Goal: Connect with others: Share content

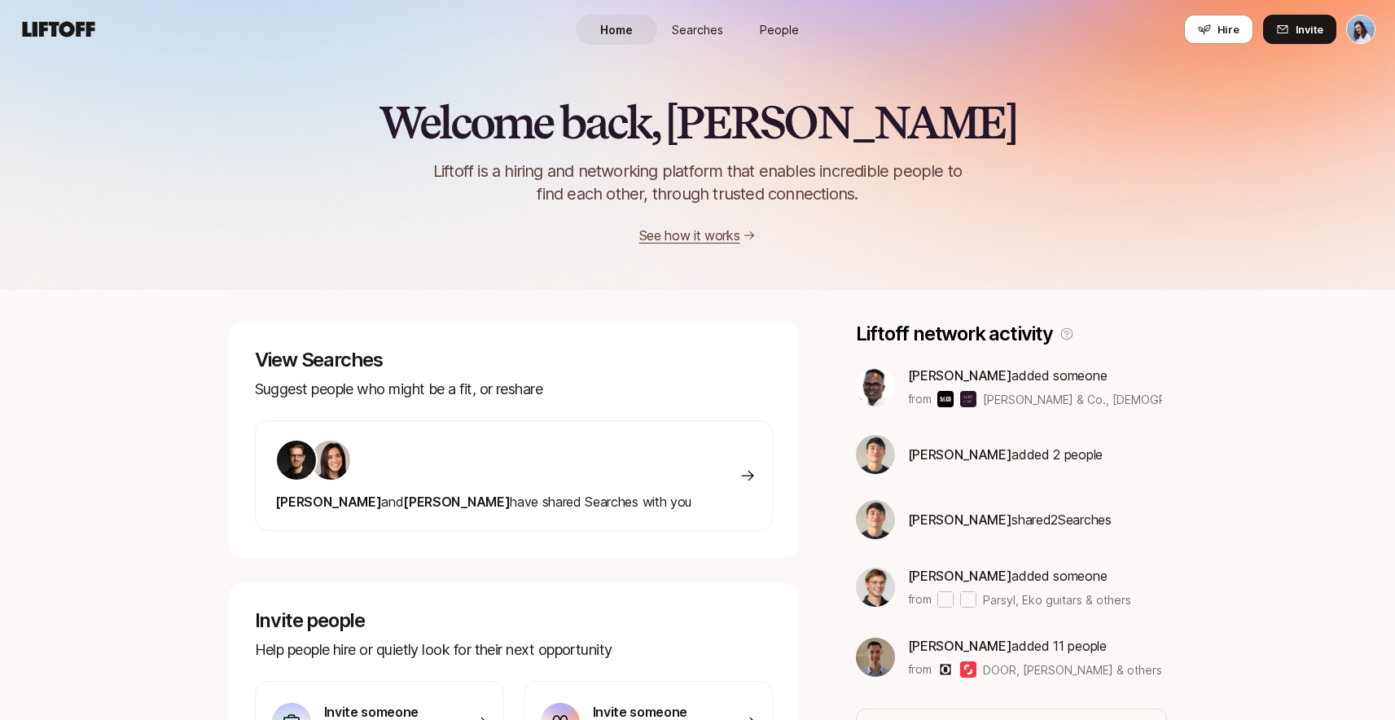
click at [788, 35] on span "People" at bounding box center [779, 29] width 39 height 17
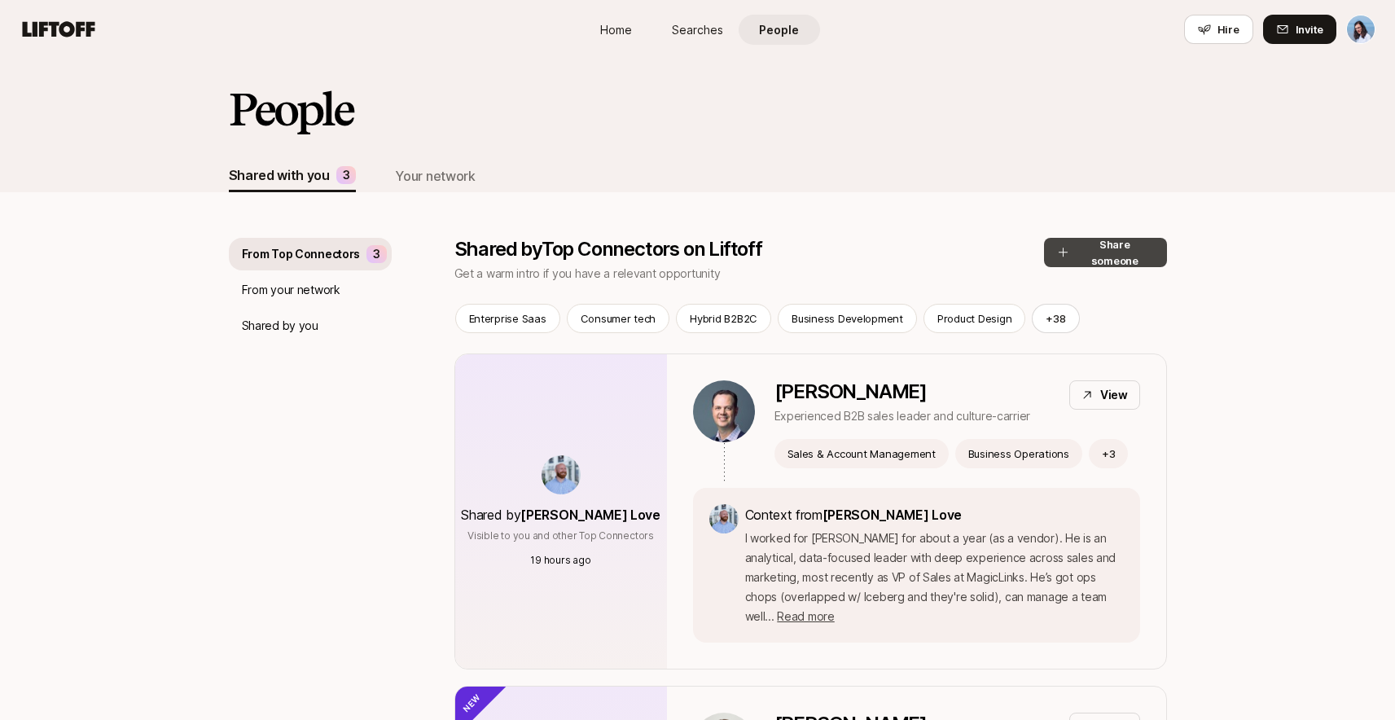
click at [1107, 240] on button "Share someone" at bounding box center [1105, 252] width 123 height 29
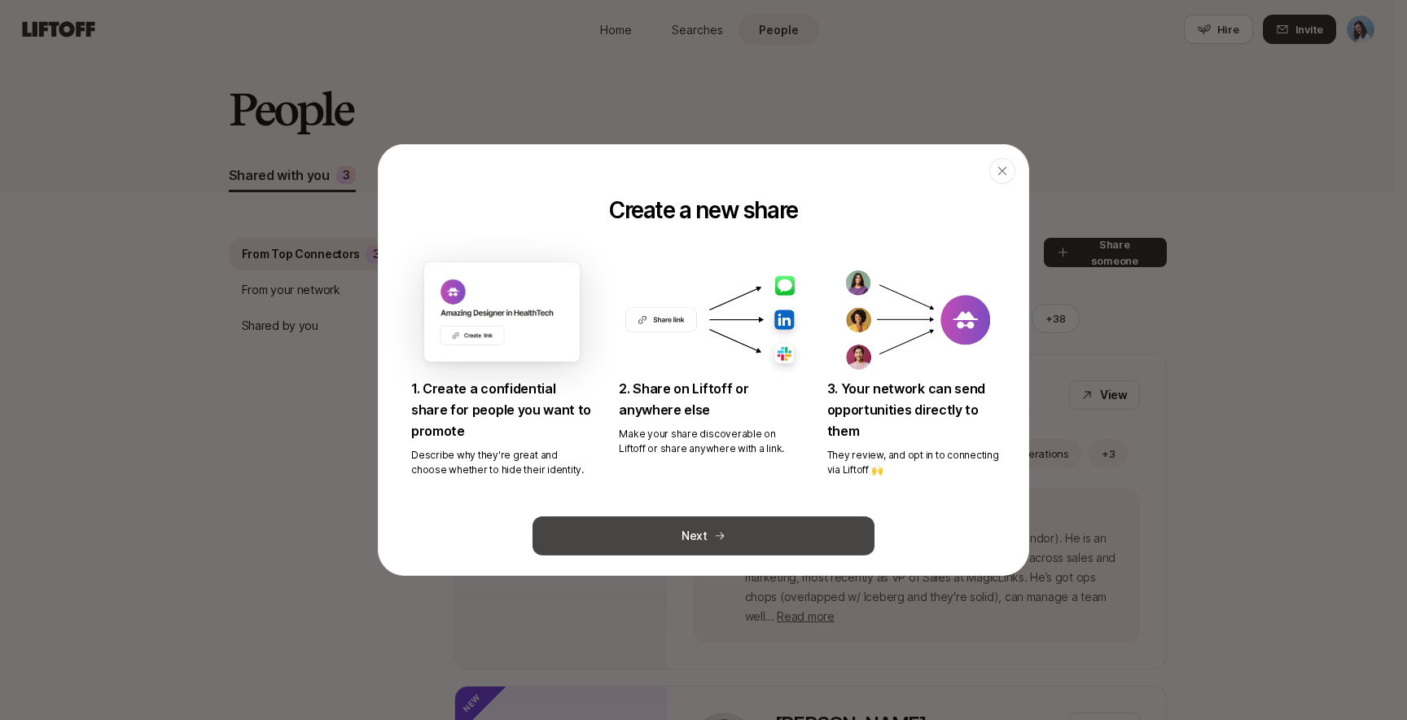
click at [752, 521] on button "Next" at bounding box center [704, 535] width 342 height 39
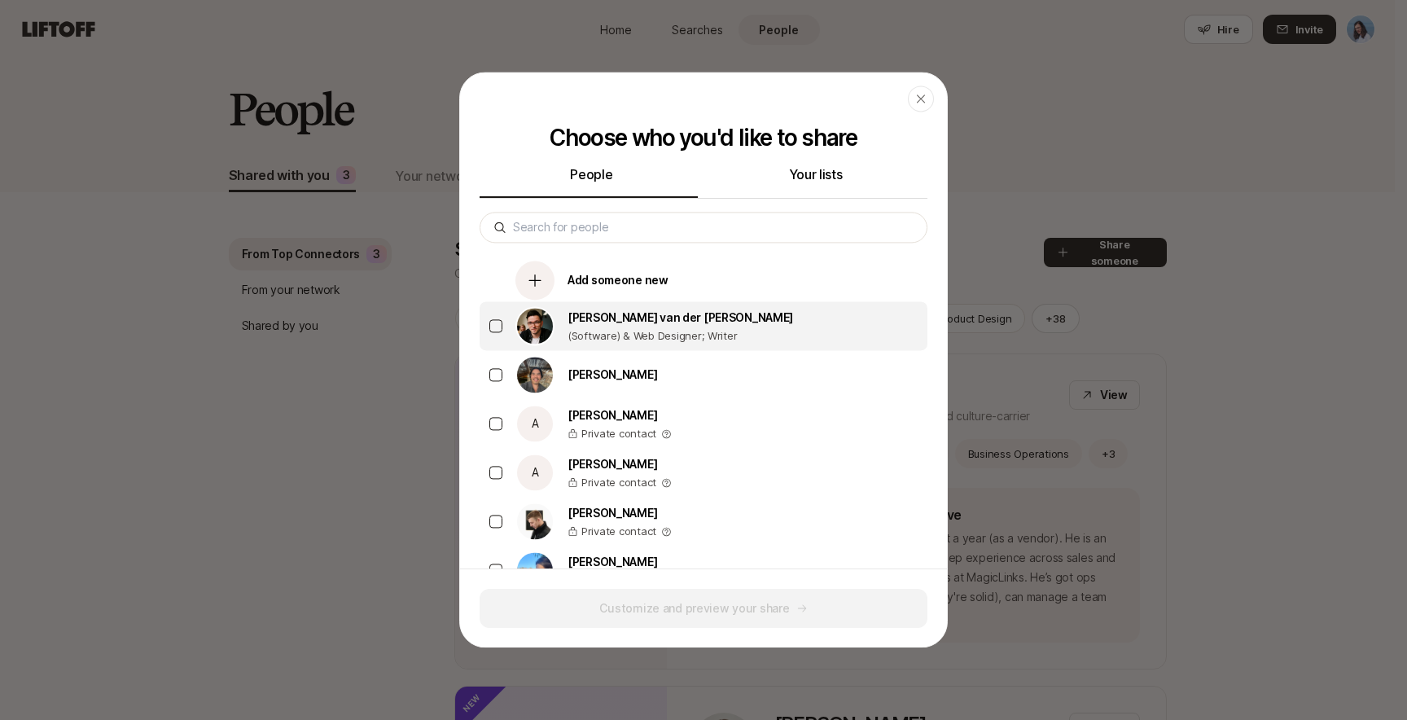
click at [622, 335] on p "(Software) & Web Designer; Writer" at bounding box center [681, 335] width 226 height 16
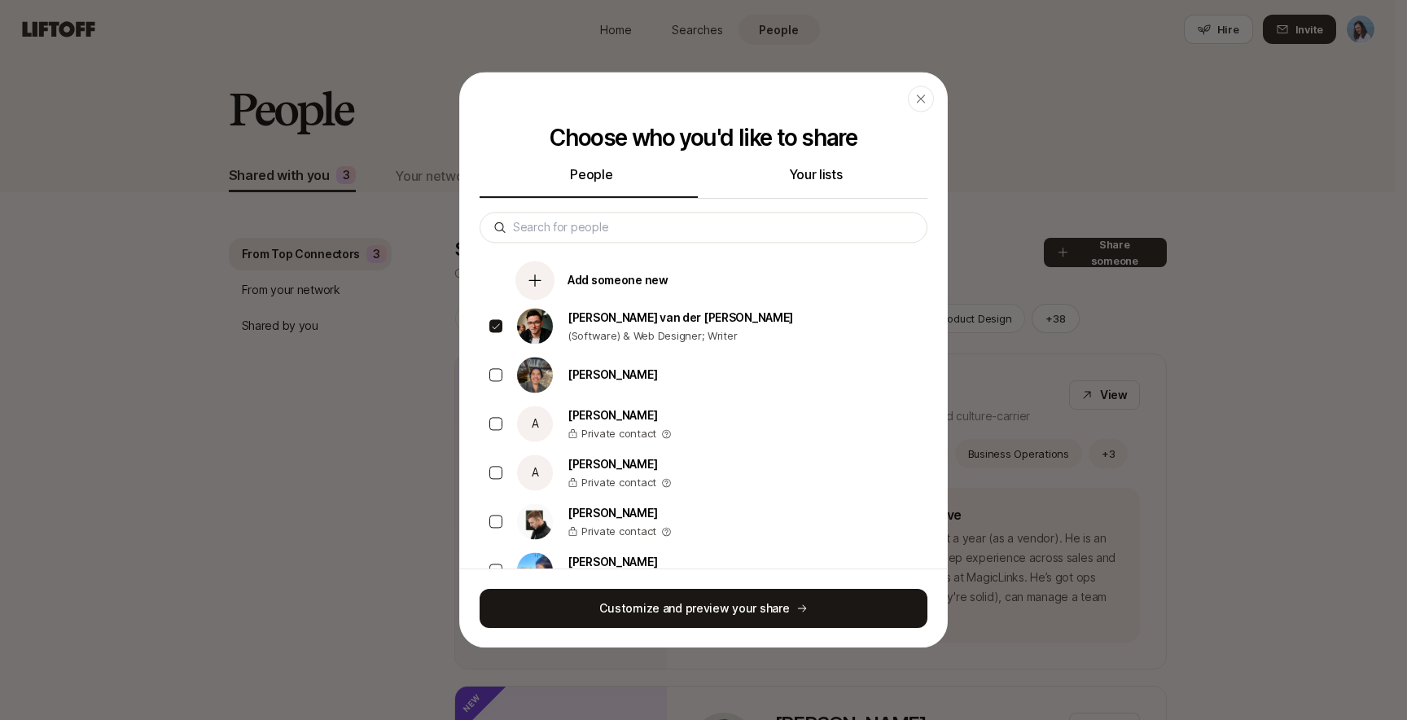
click at [695, 585] on div "Customize and preview your share" at bounding box center [703, 607] width 487 height 79
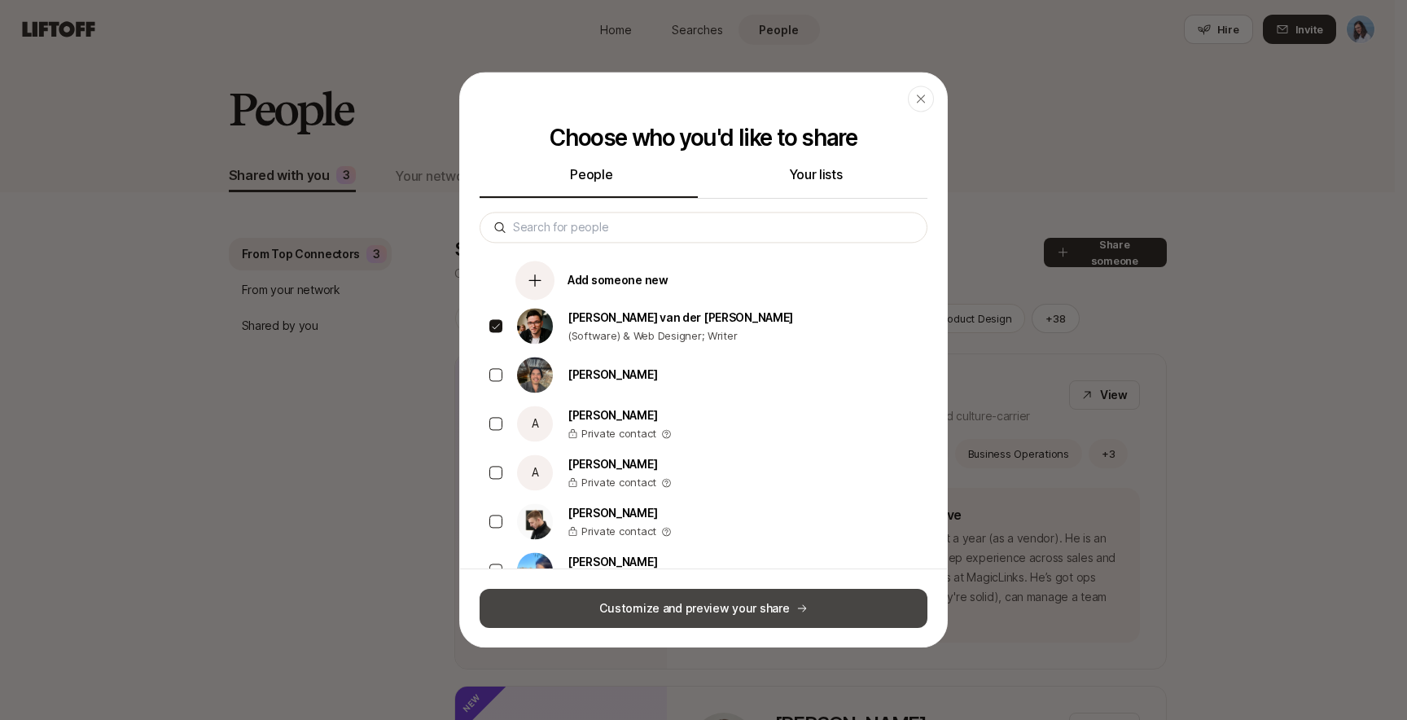
click at [697, 590] on button "Customize and preview your share" at bounding box center [704, 608] width 448 height 39
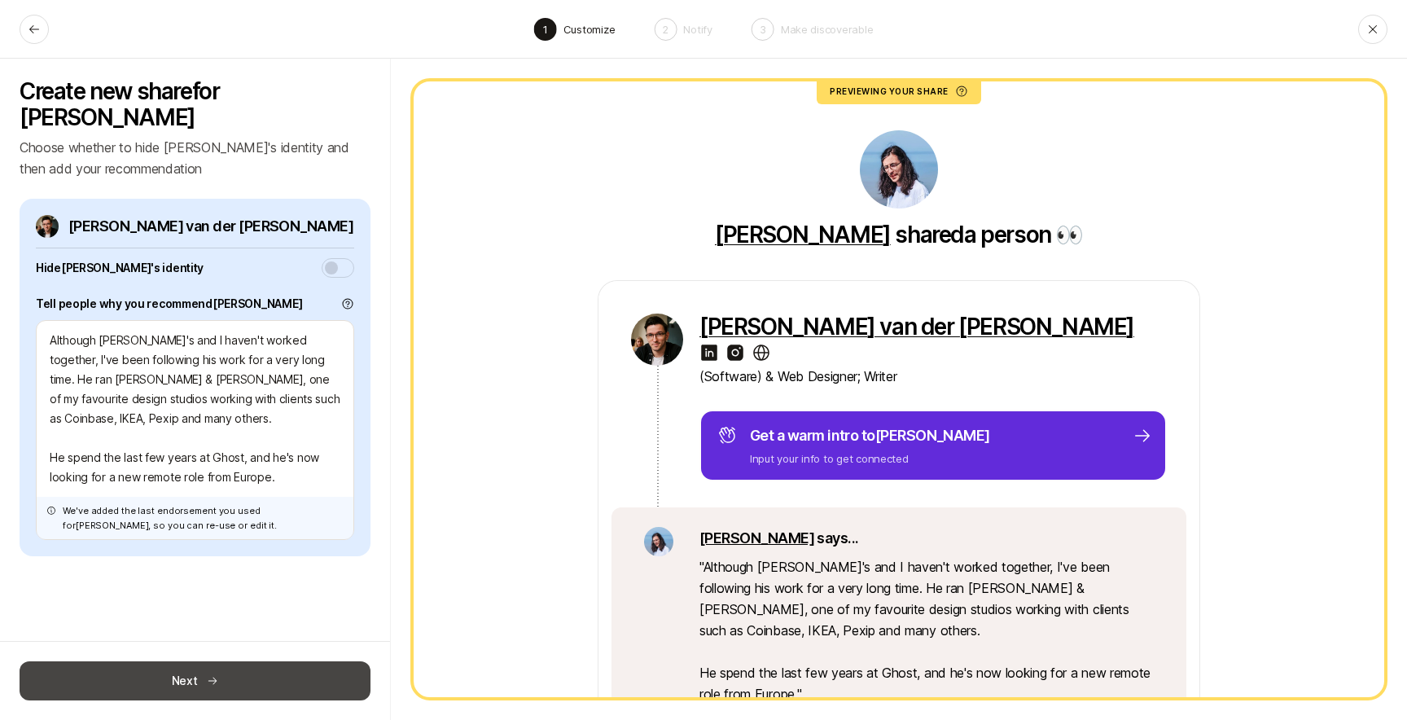
click at [262, 687] on button "Next" at bounding box center [195, 680] width 351 height 39
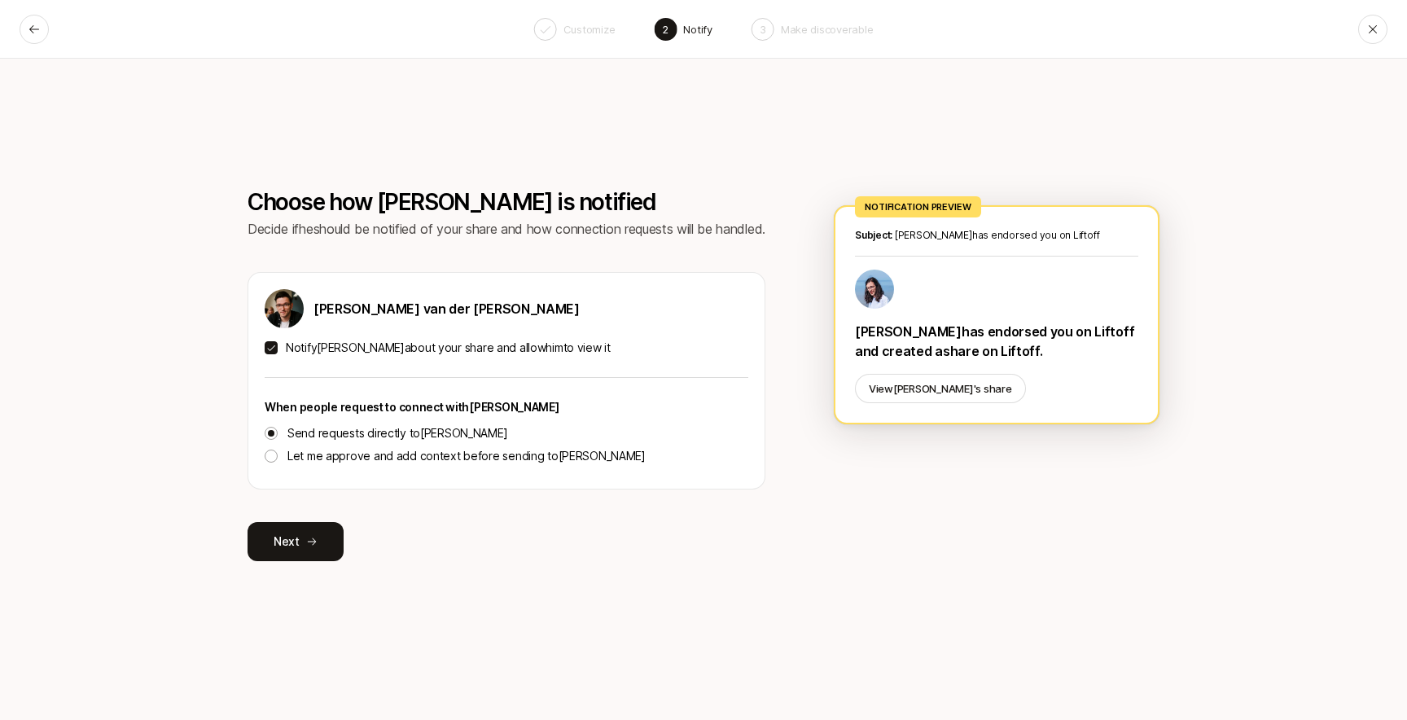
click at [342, 532] on div "Choose how [PERSON_NAME] is notified Decide if he should be notified of your sh…" at bounding box center [507, 375] width 518 height 372
click at [318, 535] on button "Next" at bounding box center [296, 541] width 96 height 39
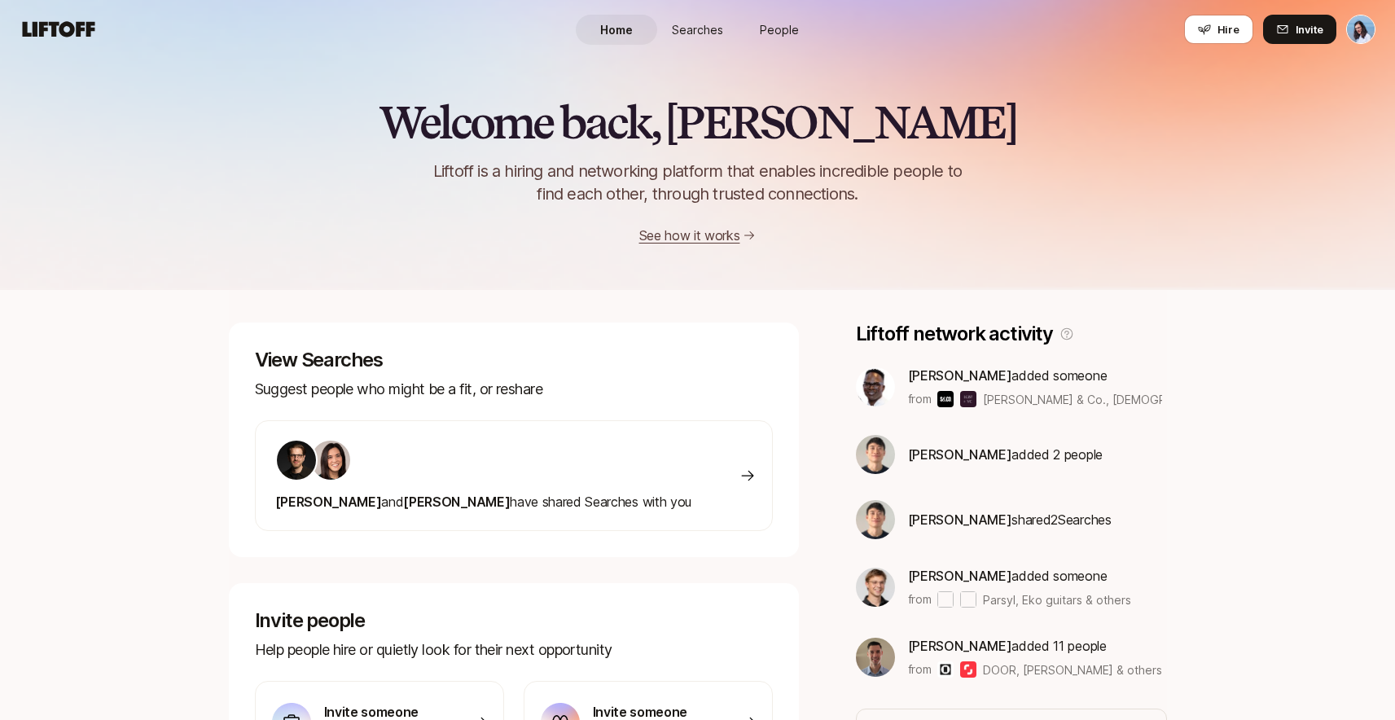
click at [795, 20] on link "People" at bounding box center [779, 30] width 81 height 30
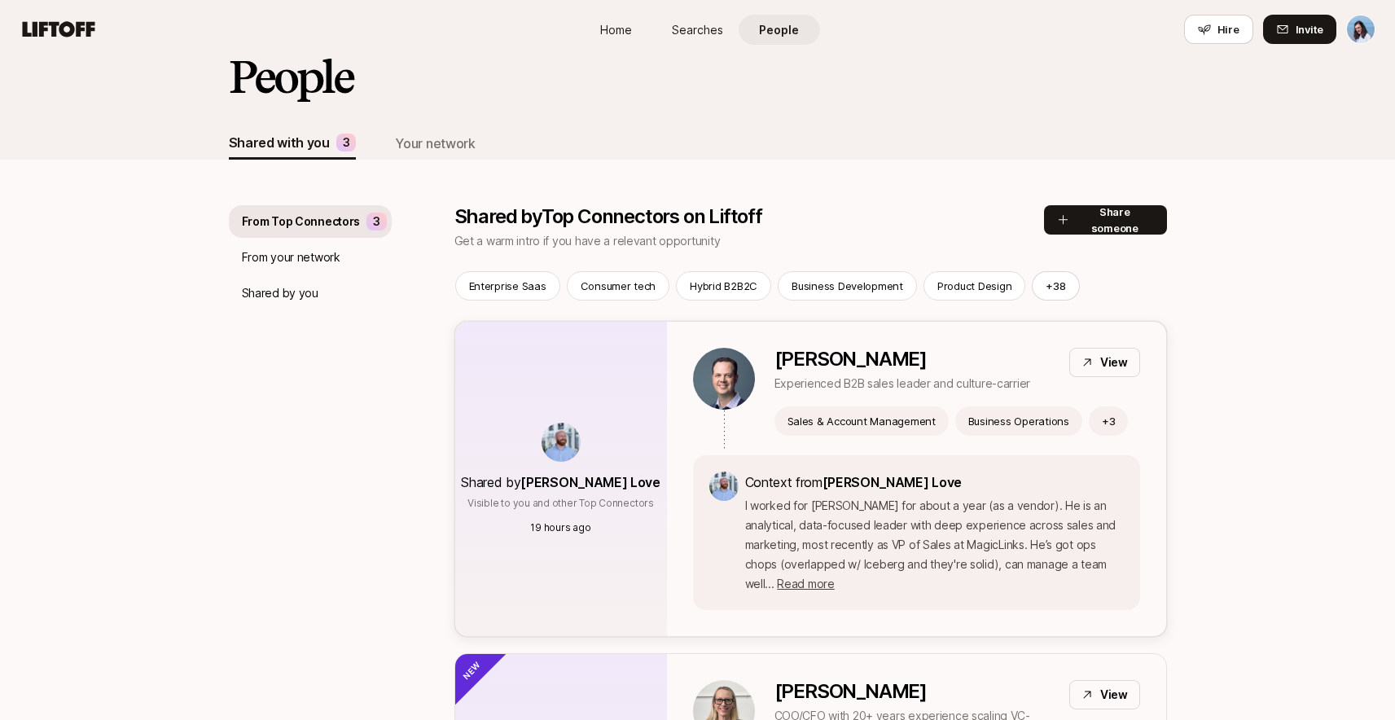
scroll to position [240, 0]
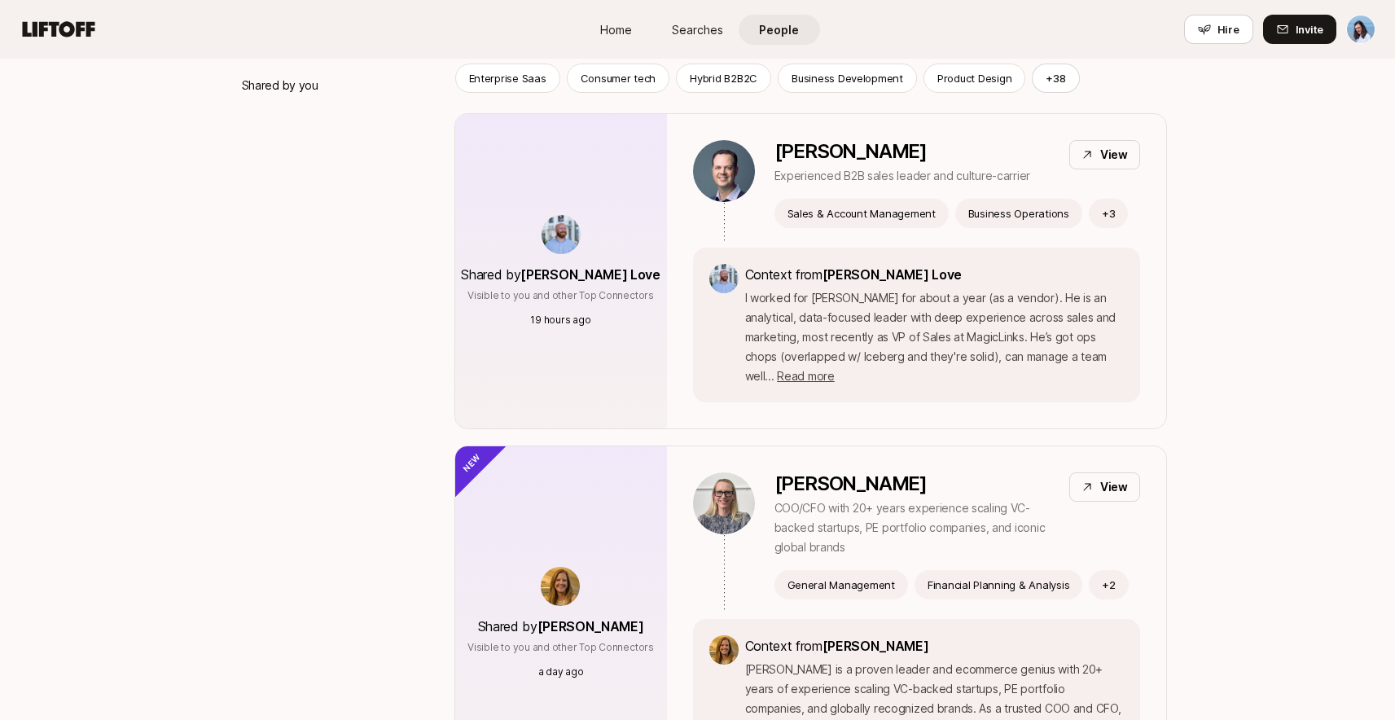
click at [309, 77] on p "Shared by you" at bounding box center [280, 86] width 77 height 20
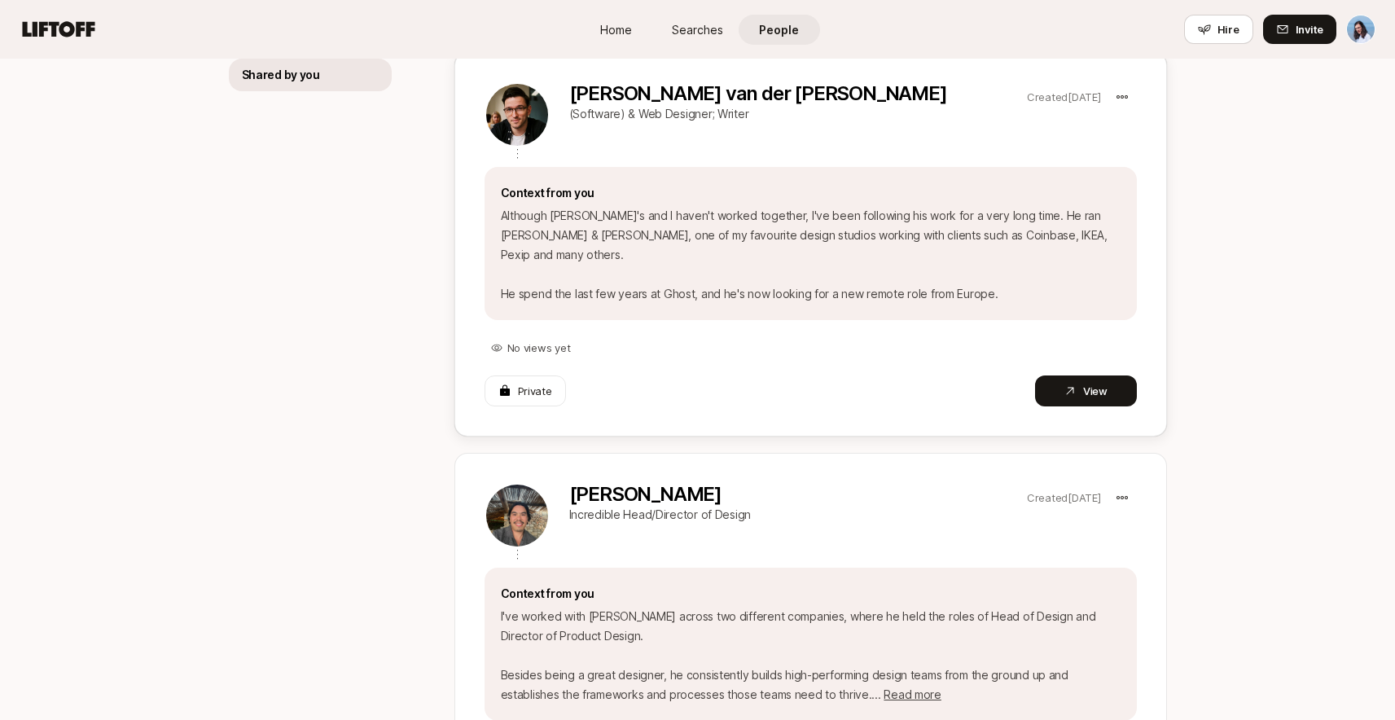
scroll to position [372, 0]
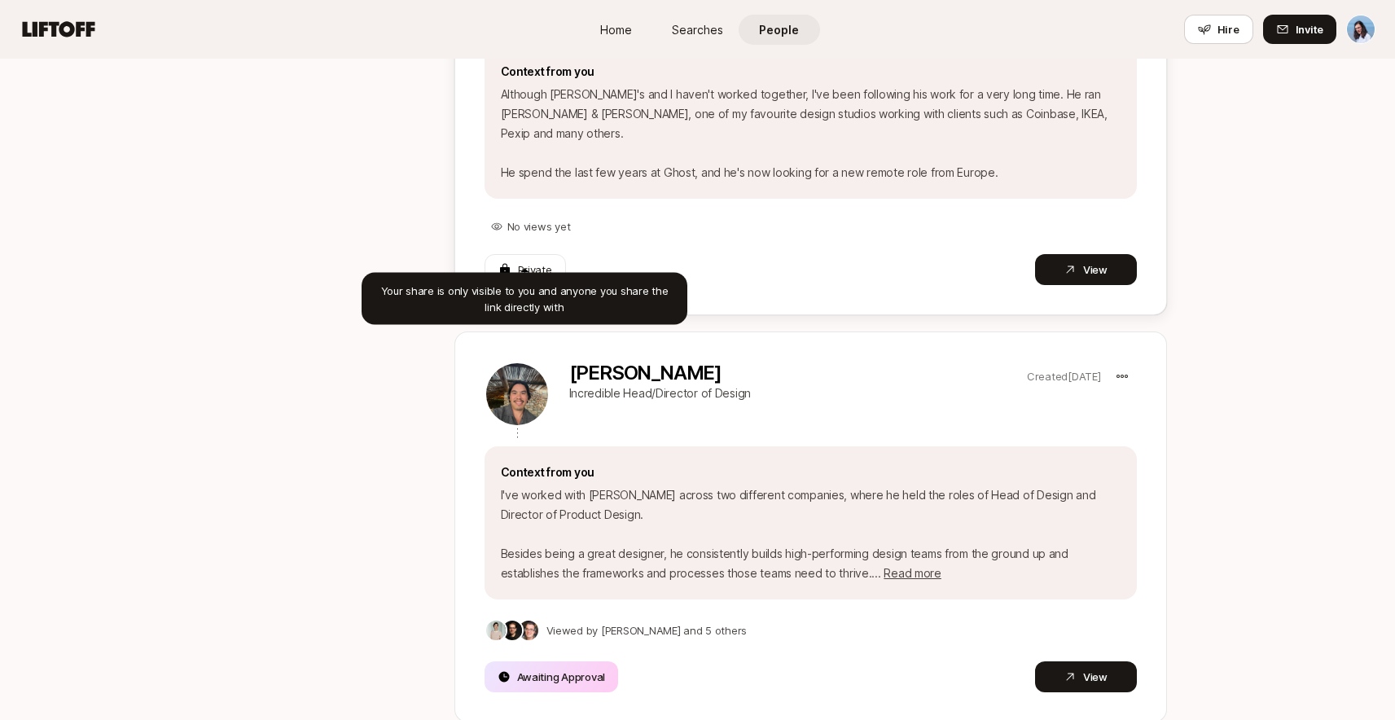
click at [514, 261] on div "Private" at bounding box center [525, 269] width 54 height 16
click at [534, 261] on p "Private" at bounding box center [535, 269] width 34 height 16
